Goal: Check status: Check status

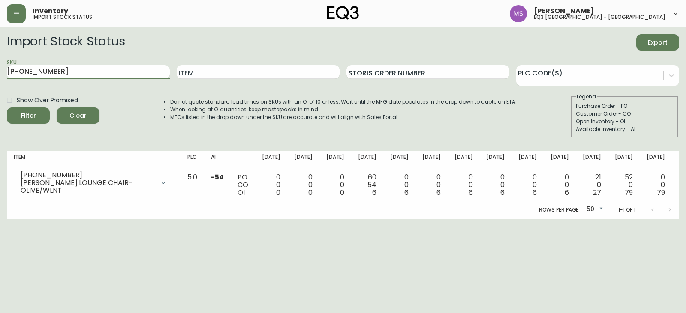
drag, startPoint x: 13, startPoint y: 76, endPoint x: 0, endPoint y: 79, distance: 13.3
click at [0, 79] on main "Import Stock Status Export SKU [PHONE_NUMBER] Item Storis Order Number PLC Code…" at bounding box center [343, 123] width 686 height 192
click at [20, 120] on span "Filter" at bounding box center [28, 116] width 29 height 11
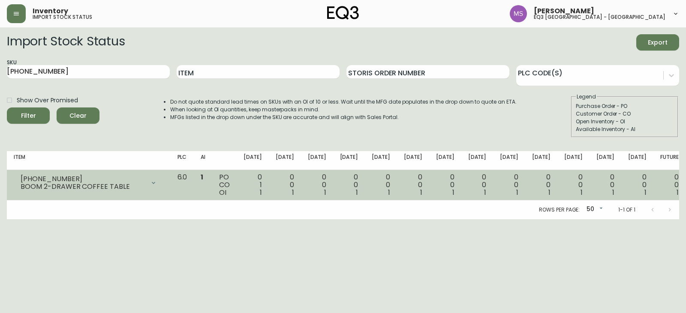
click at [114, 189] on div "BOOM 2-DRAWER COFFEE TABLE" at bounding box center [83, 187] width 124 height 8
click at [162, 184] on div at bounding box center [153, 183] width 17 height 17
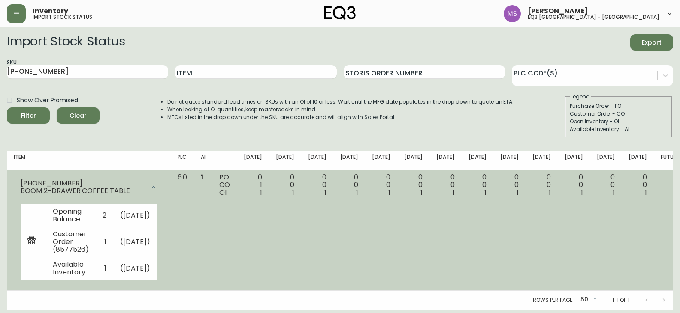
scroll to position [12, 0]
click at [157, 184] on icon at bounding box center [153, 187] width 7 height 7
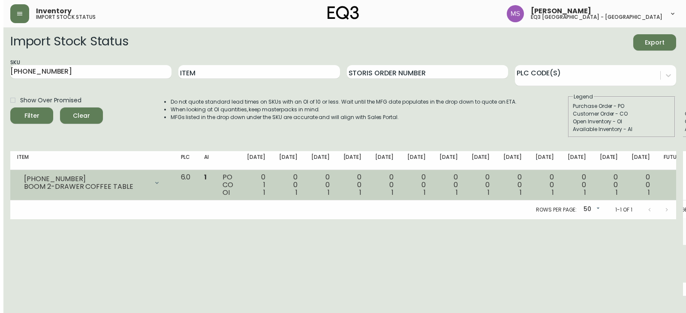
scroll to position [0, 0]
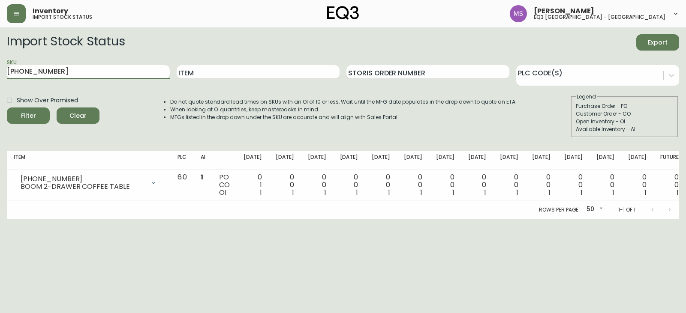
drag, startPoint x: 75, startPoint y: 69, endPoint x: 0, endPoint y: 75, distance: 74.8
click at [0, 75] on main "Import Stock Status Export SKU [PHONE_NUMBER] Item Storis Order Number PLC Code…" at bounding box center [343, 123] width 686 height 192
paste input "3020-643-13-A"
click at [16, 117] on span "Filter" at bounding box center [28, 116] width 29 height 11
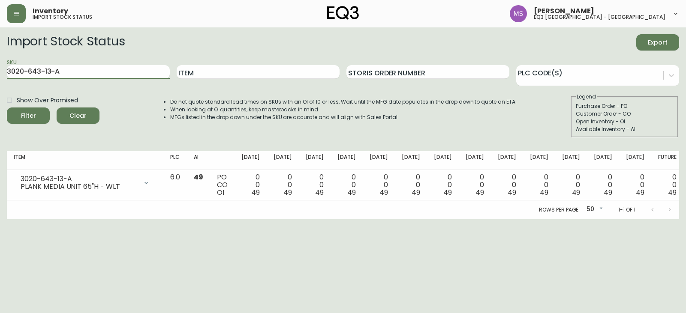
drag, startPoint x: 90, startPoint y: 75, endPoint x: 0, endPoint y: 78, distance: 89.7
click at [0, 78] on main "Import Stock Status Export SKU 3020-643-13-A Item Storis Order Number PLC Code(…" at bounding box center [343, 123] width 686 height 192
paste input "29-13-B"
click at [27, 119] on icon "submit" at bounding box center [25, 115] width 10 height 10
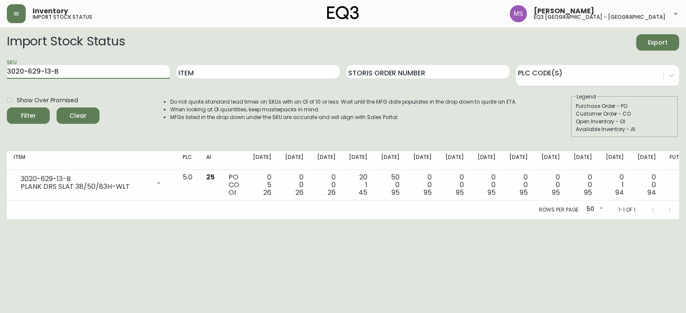
click at [0, 75] on main "Import Stock Status Export SKU 3020-629-13-B Item Storis Order Number PLC Code(…" at bounding box center [343, 123] width 686 height 192
paste input "30"
type input "3020-630-13-B"
click at [33, 118] on div "Filter" at bounding box center [28, 116] width 15 height 11
